Goal: Navigation & Orientation: Find specific page/section

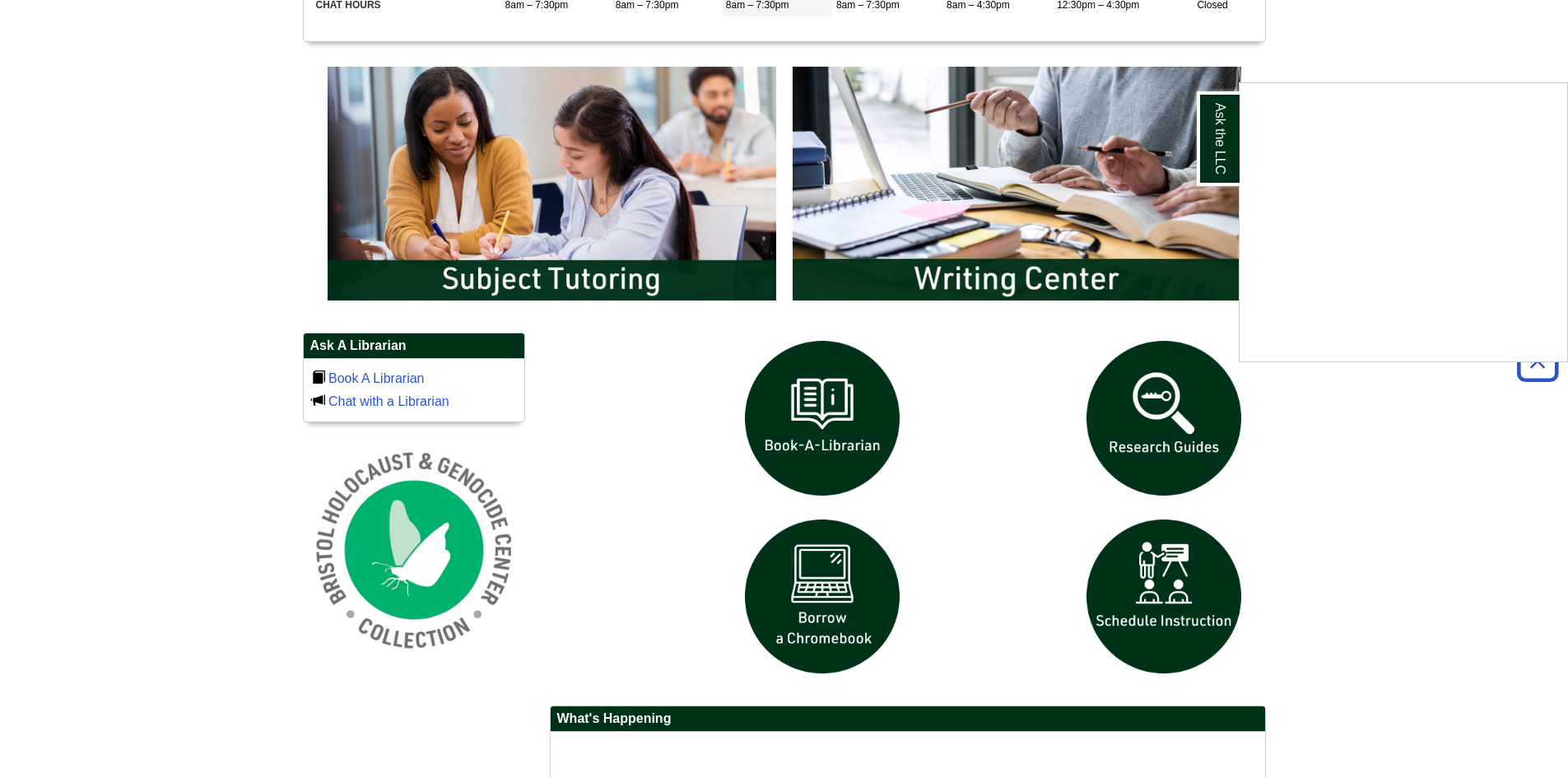
scroll to position [906, 0]
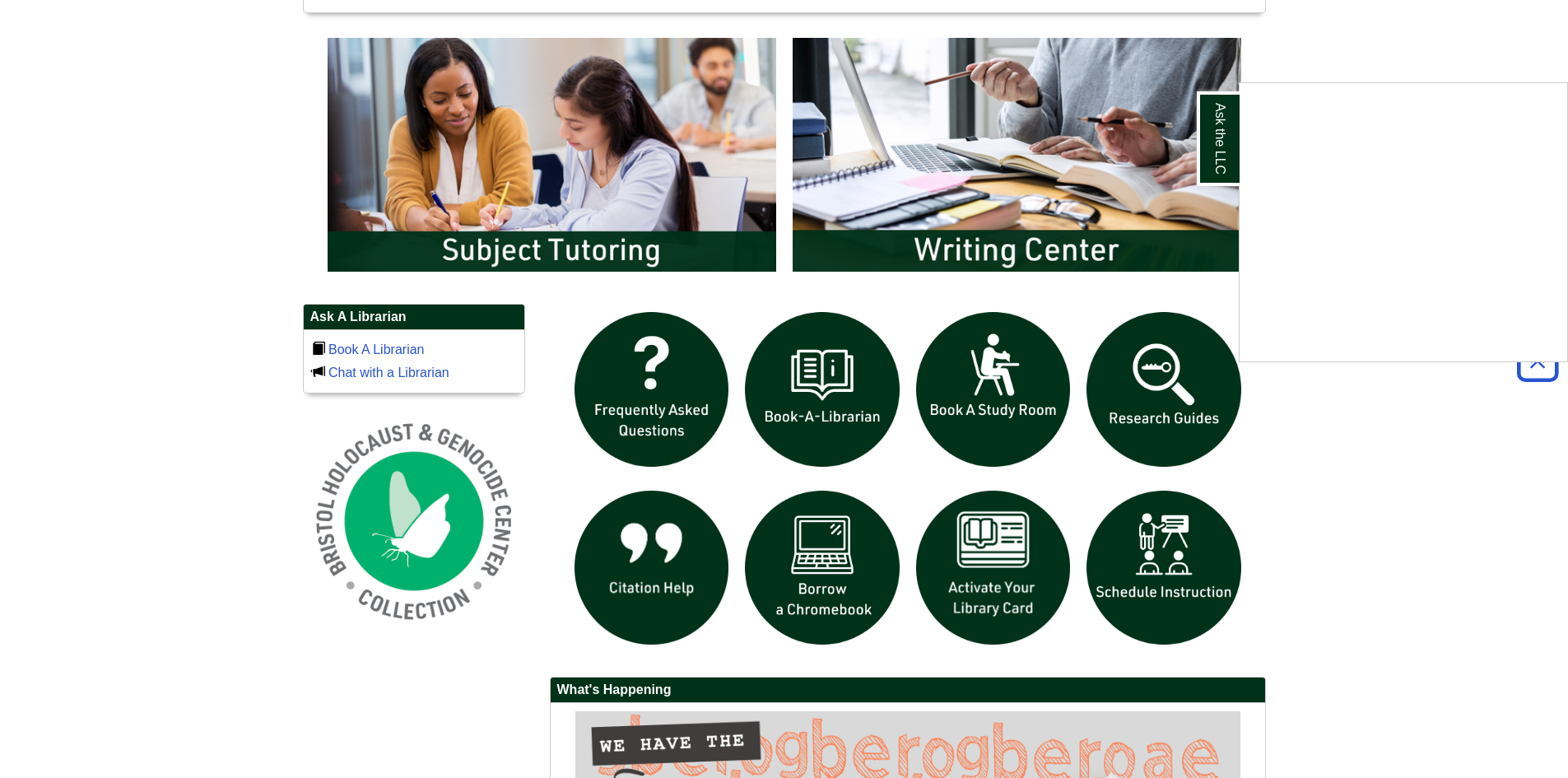
click at [987, 588] on div "Ask the LLC" at bounding box center [784, 389] width 1568 height 778
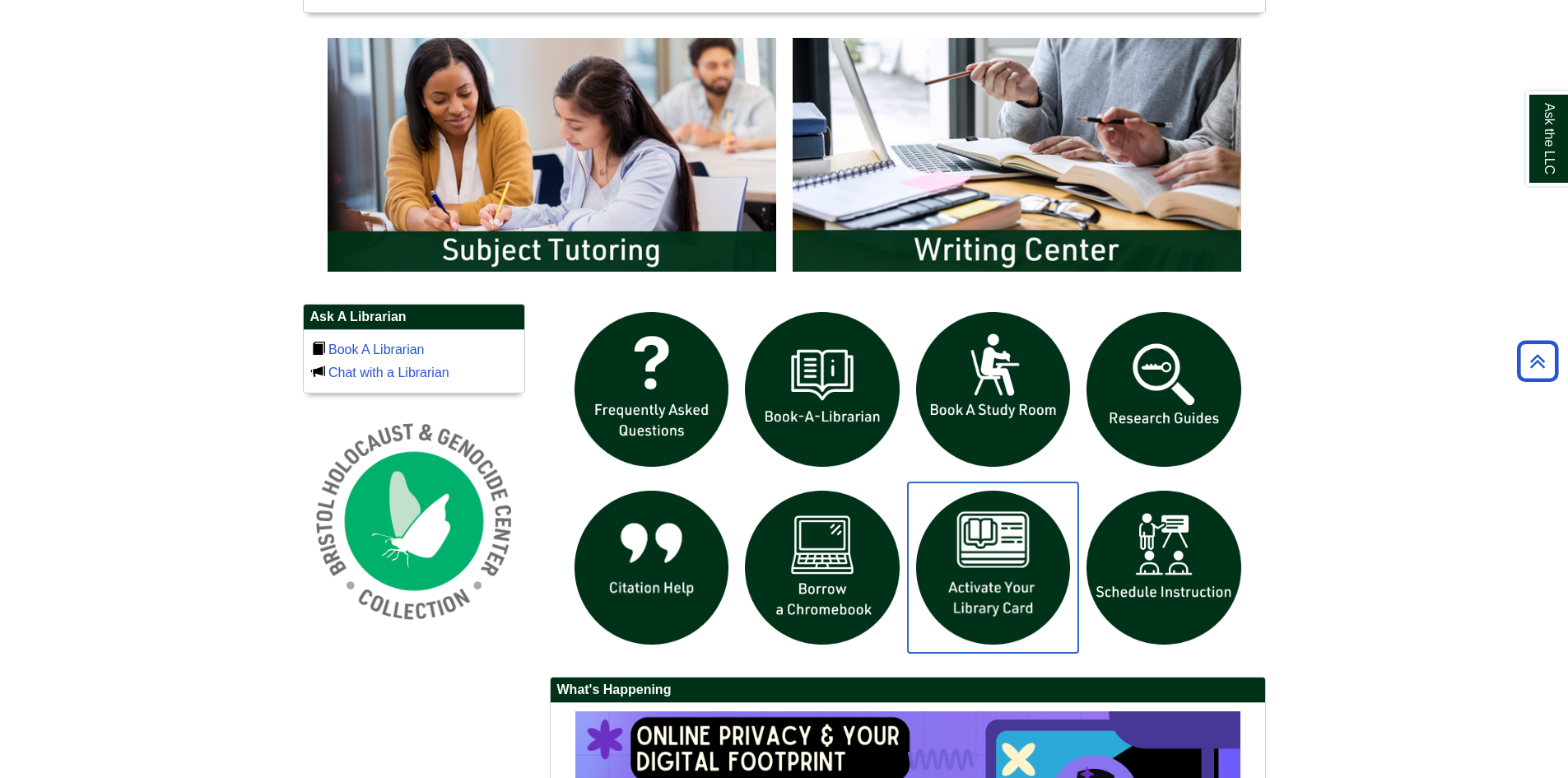
click at [992, 558] on img "slideshow" at bounding box center [993, 567] width 171 height 171
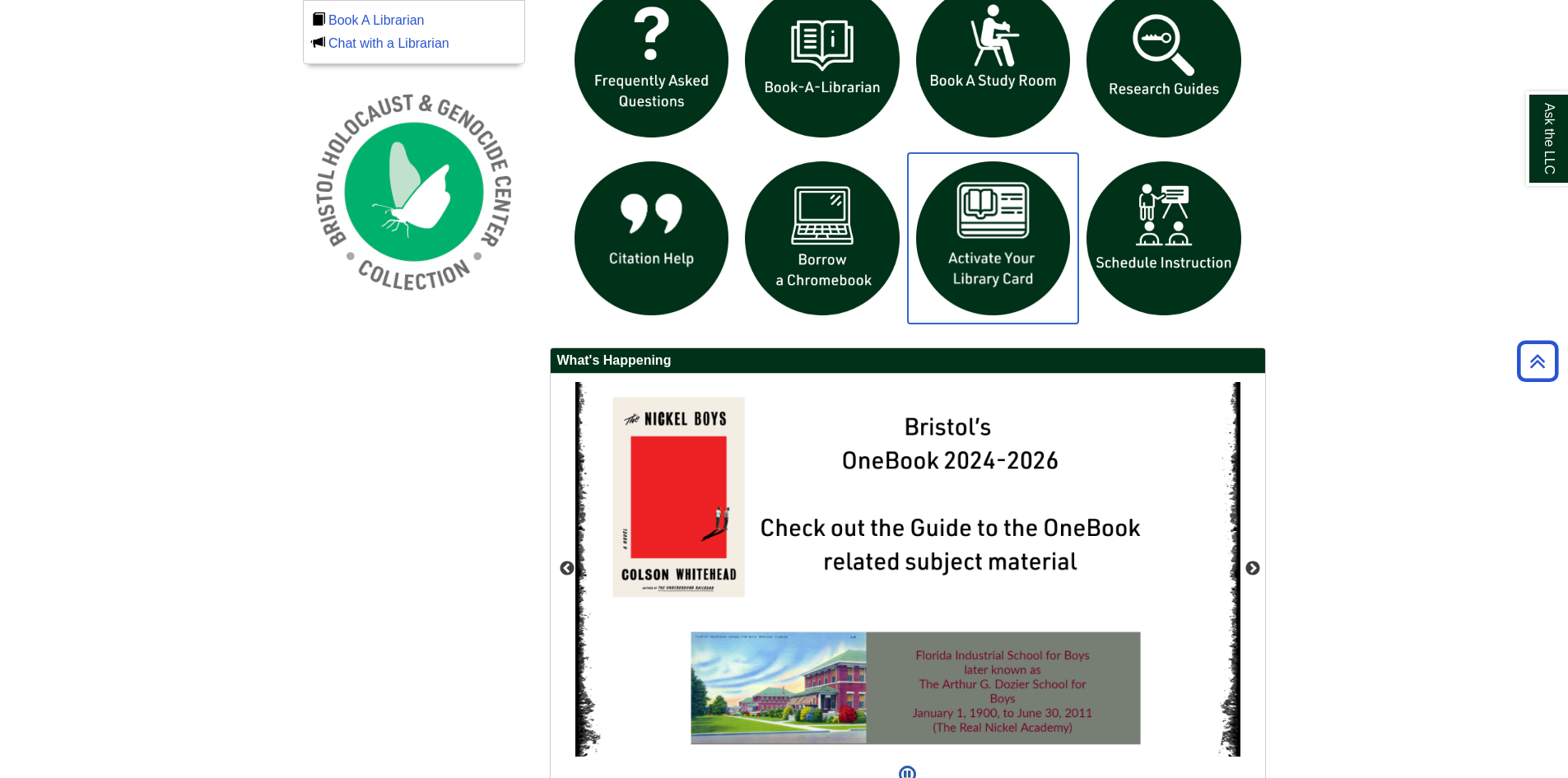
scroll to position [1318, 0]
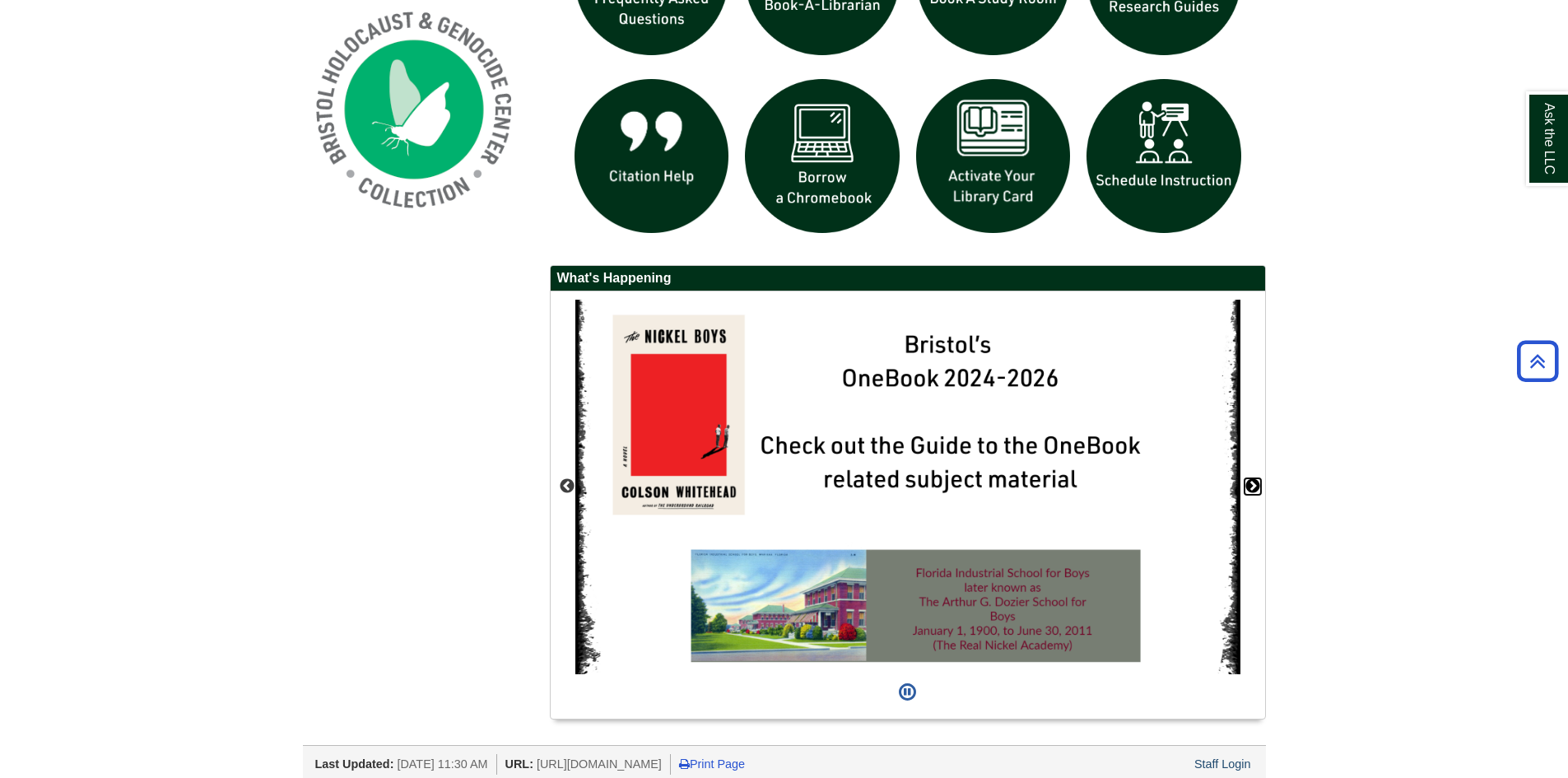
click at [1253, 483] on button "Next" at bounding box center [1253, 487] width 17 height 17
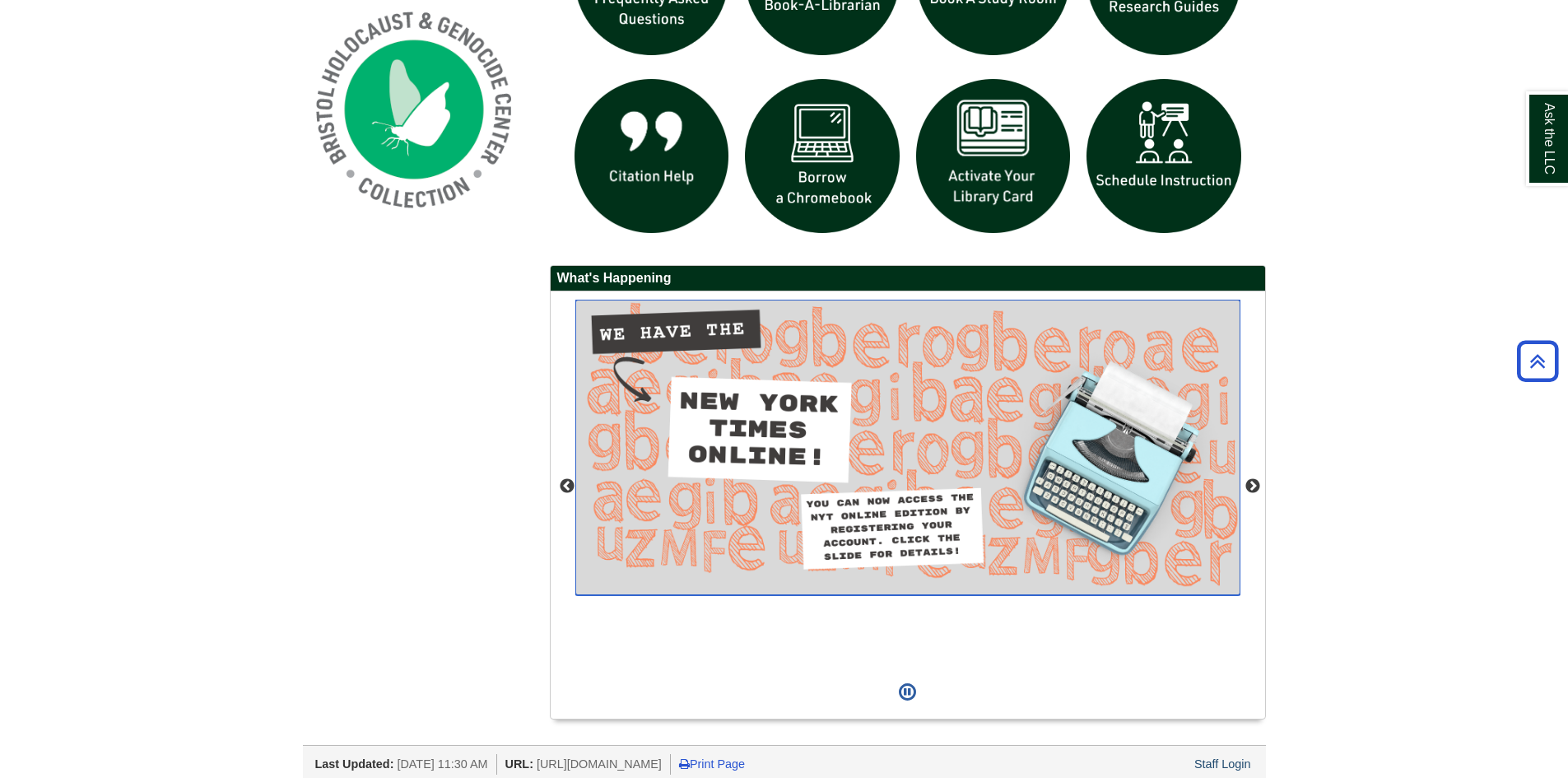
click at [958, 395] on img "slideshow" at bounding box center [908, 448] width 665 height 296
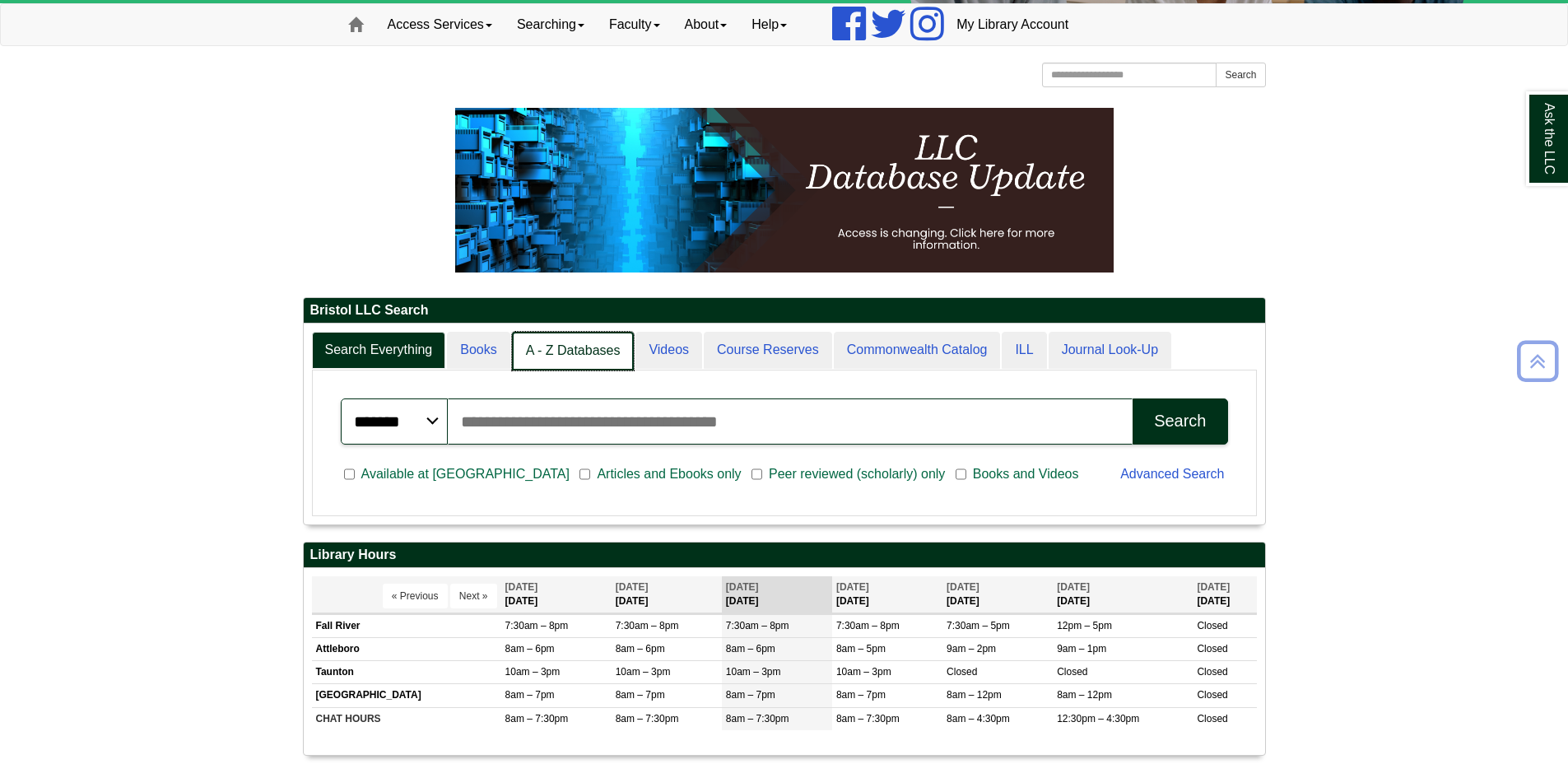
scroll to position [8, 8]
click at [581, 353] on link "A - Z Databases" at bounding box center [573, 351] width 123 height 38
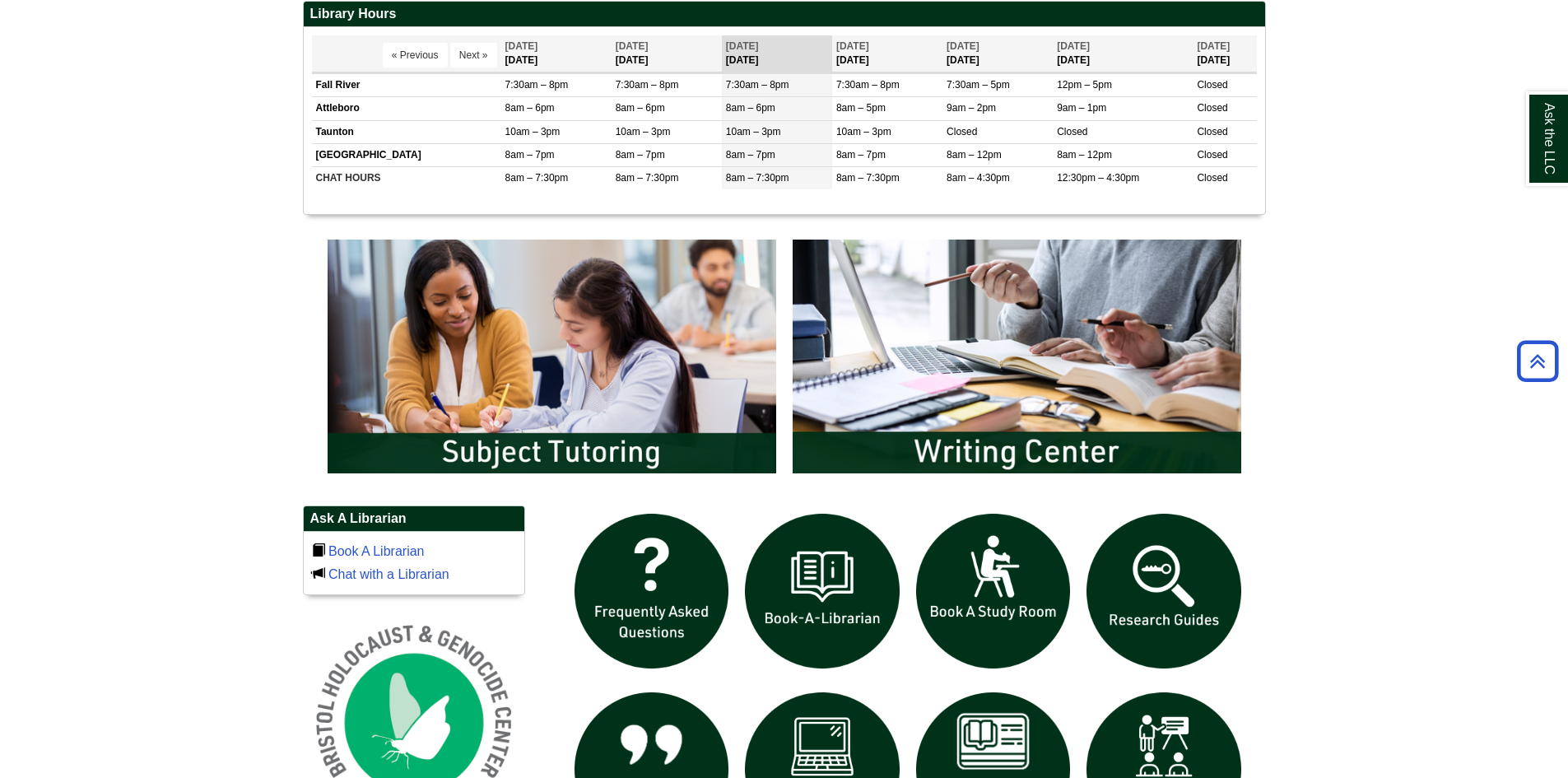
scroll to position [456, 0]
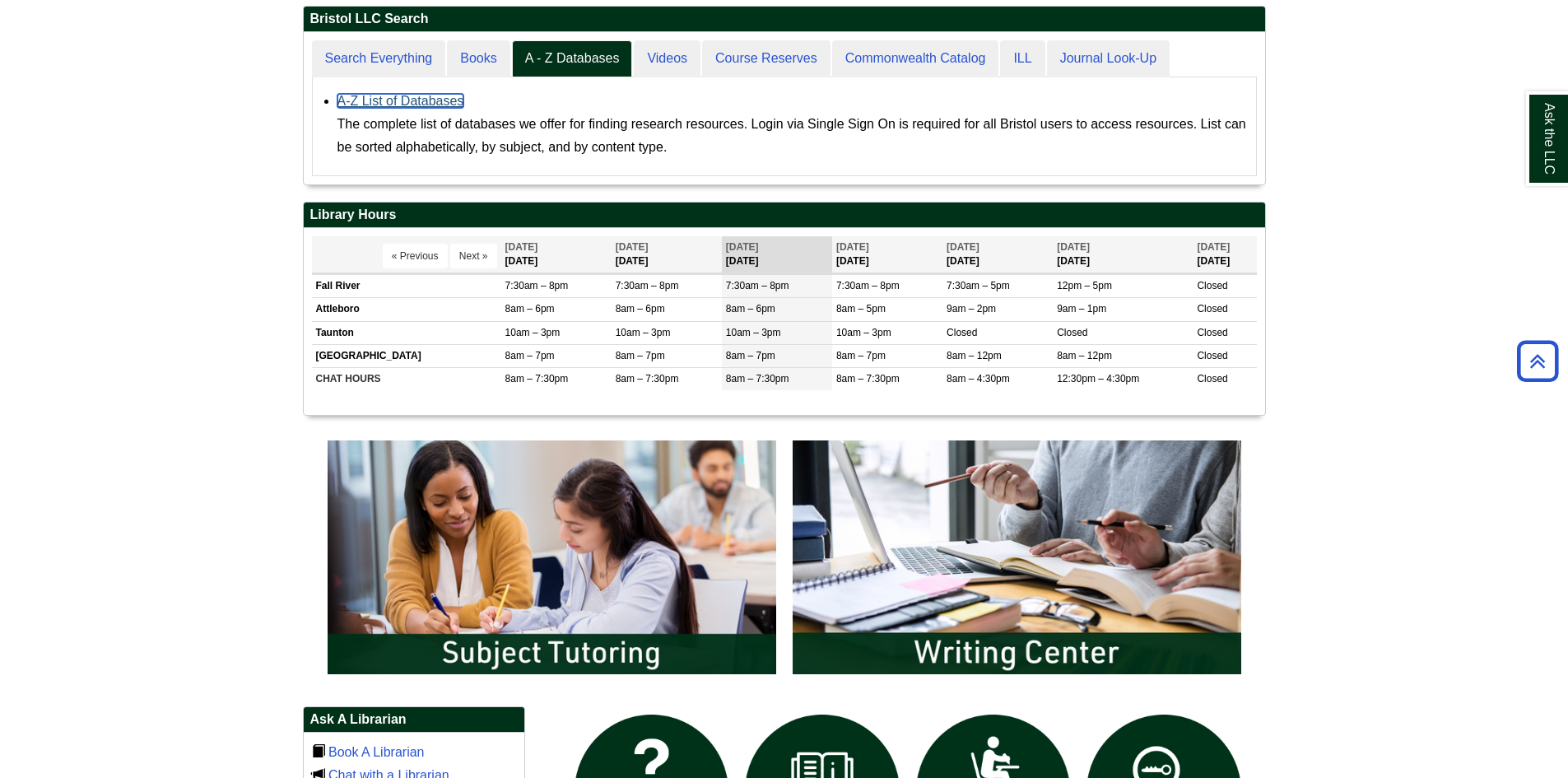
click at [439, 103] on link "A-Z List of Databases" at bounding box center [401, 100] width 127 height 14
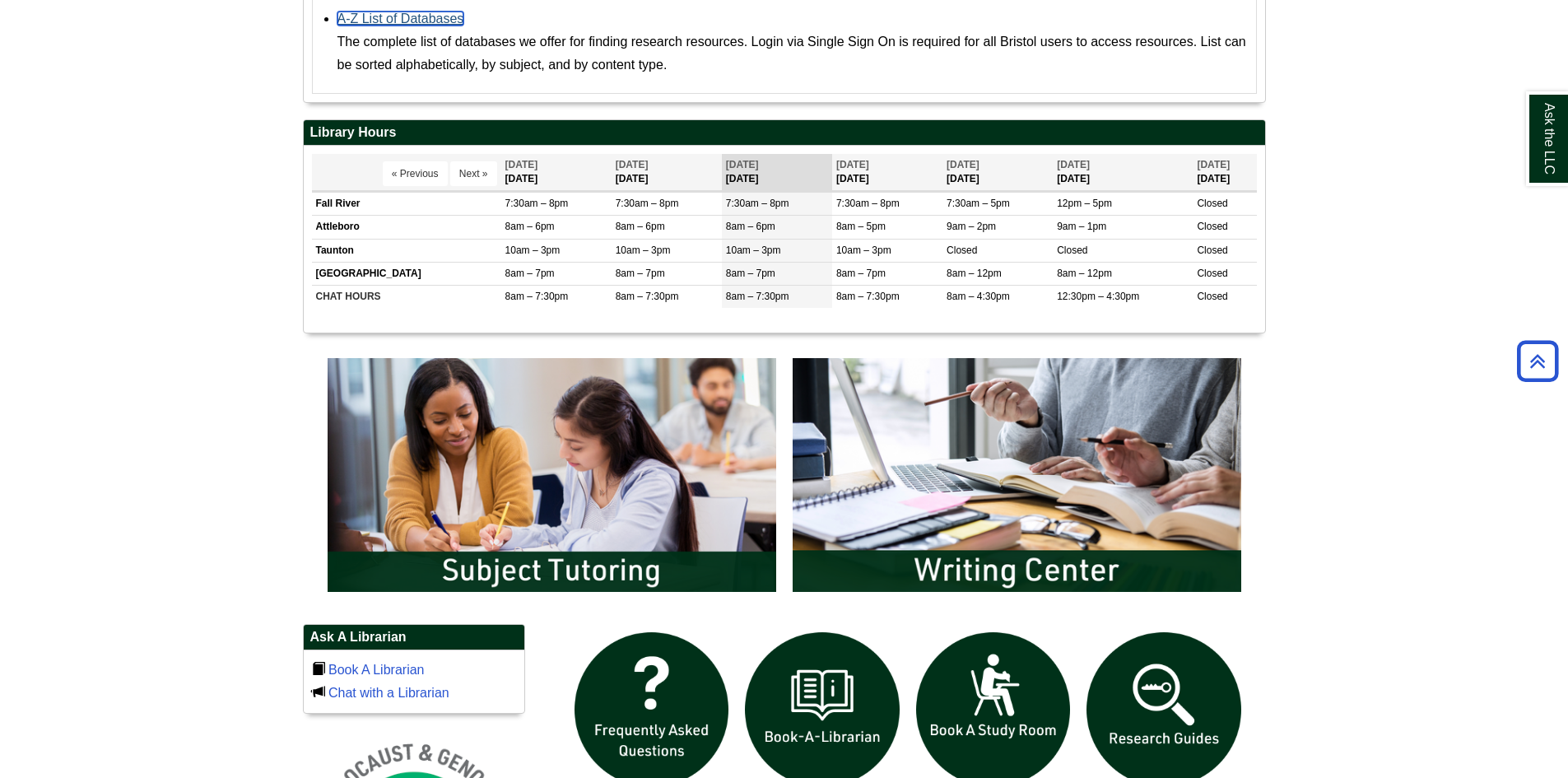
scroll to position [44, 0]
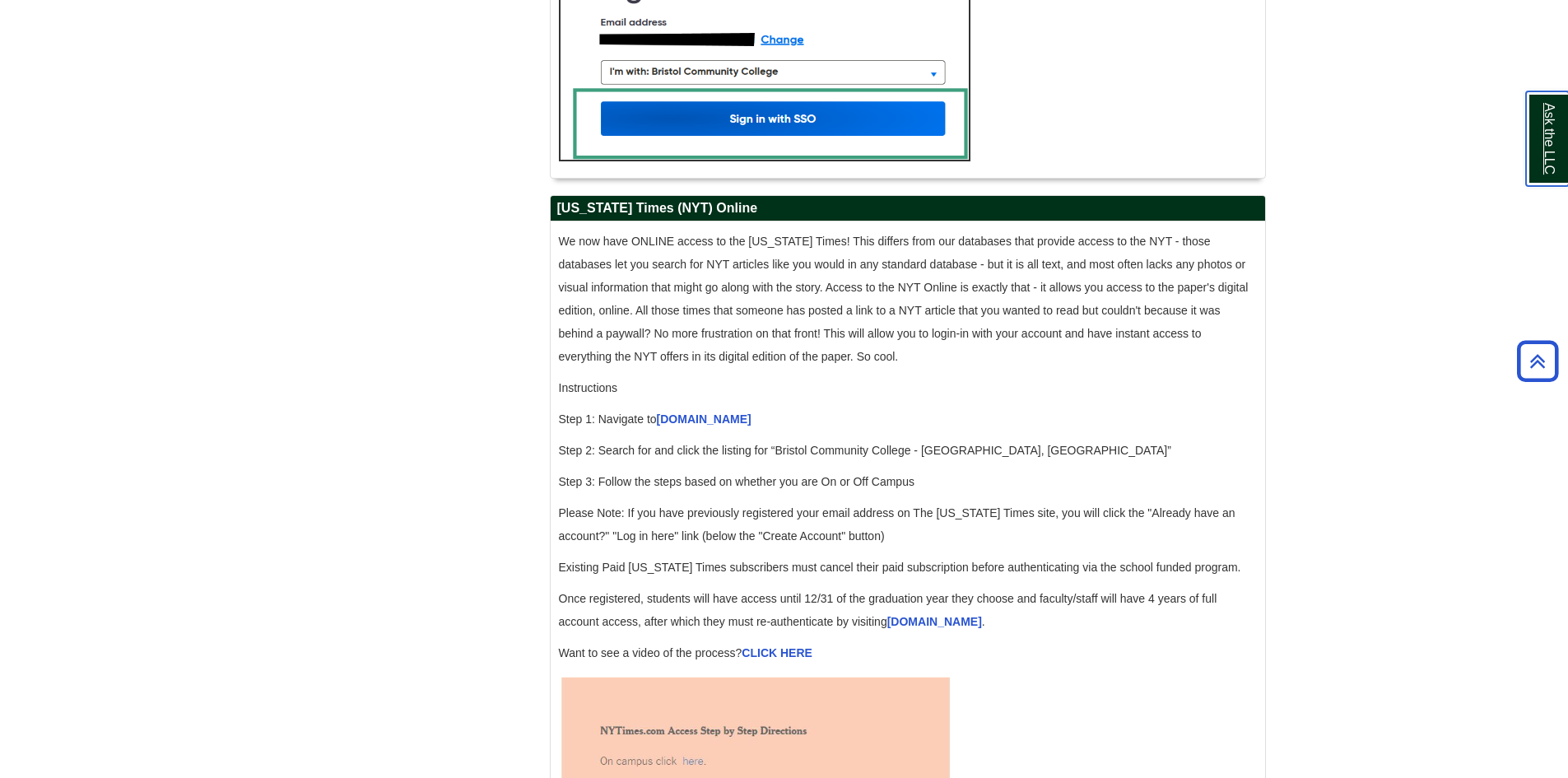
scroll to position [1564, 0]
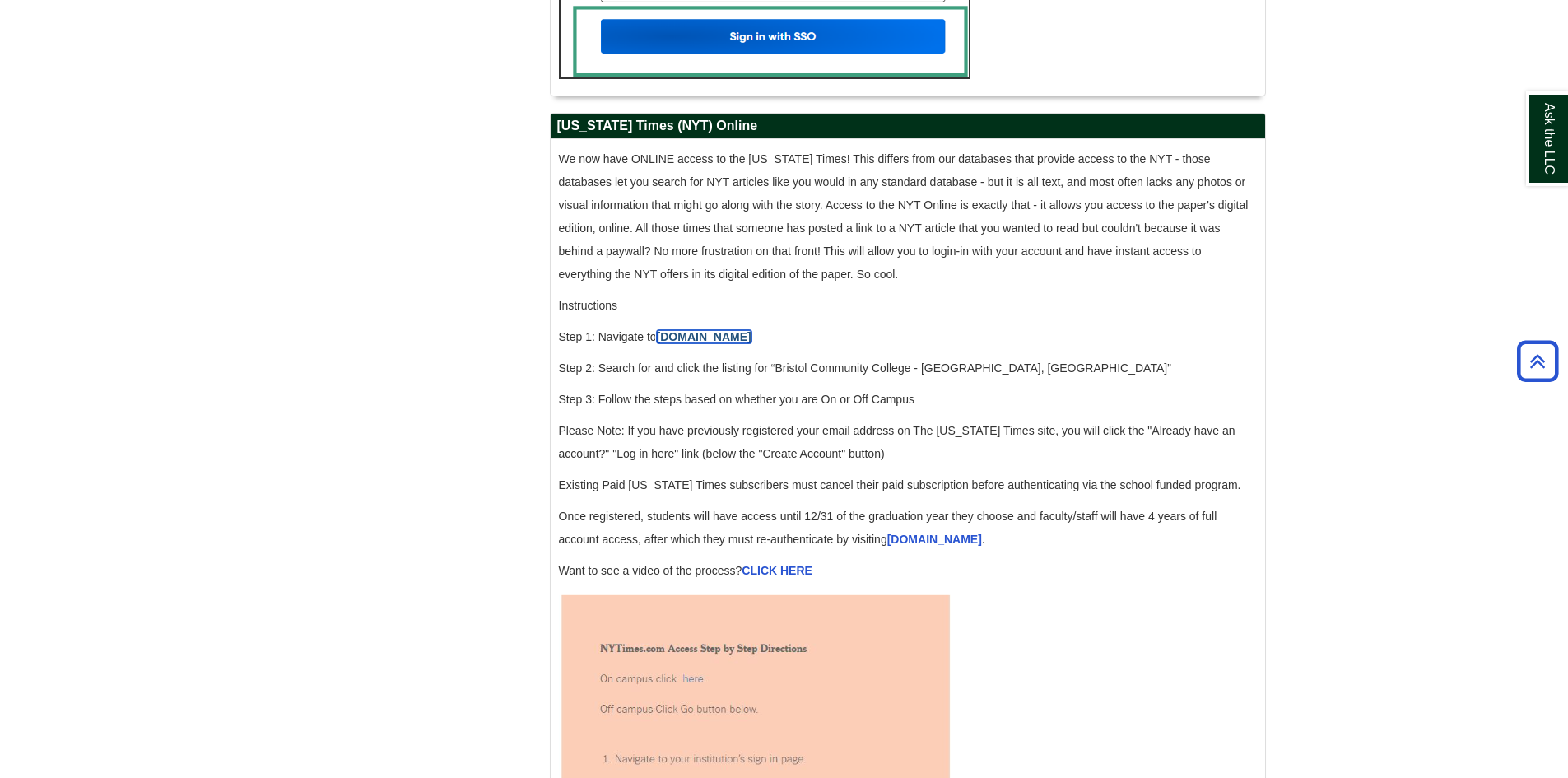
click at [698, 343] on link "[DOMAIN_NAME]" at bounding box center [703, 337] width 94 height 13
